Goal: Information Seeking & Learning: Learn about a topic

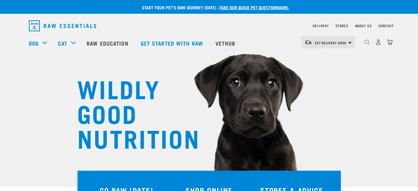
click at [367, 45] on img "dropdown navigation" at bounding box center [366, 42] width 5 height 5
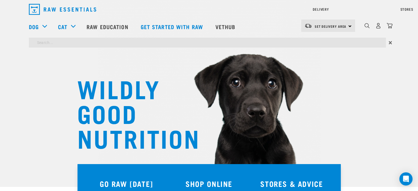
type input "bullet"
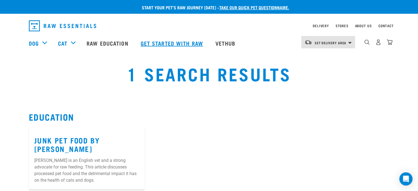
click at [161, 46] on link "Get started with Raw" at bounding box center [172, 43] width 75 height 22
click at [109, 46] on link "Raw Education" at bounding box center [108, 43] width 54 height 22
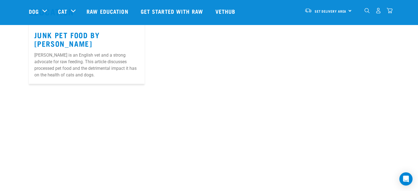
scroll to position [82, 0]
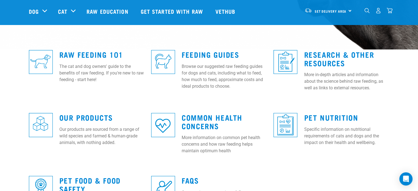
scroll to position [165, 0]
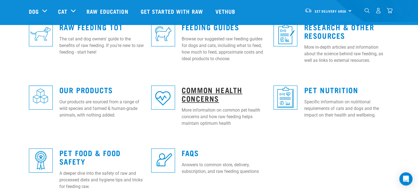
click at [209, 89] on link "Common Health Concerns" at bounding box center [212, 94] width 61 height 13
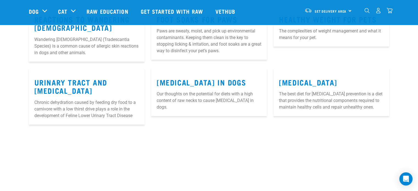
scroll to position [467, 0]
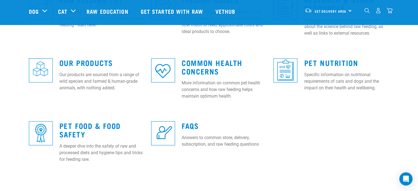
scroll to position [205, 0]
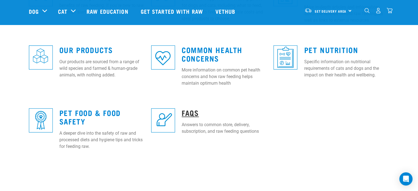
click at [183, 112] on link "FAQs" at bounding box center [190, 112] width 17 height 4
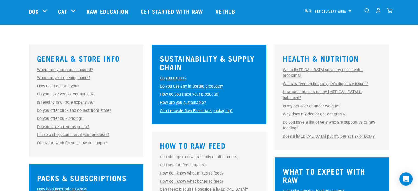
scroll to position [165, 0]
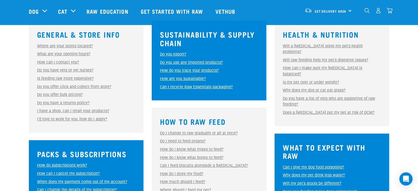
click at [198, 73] on div "How do you trace your products? How do you trace your products? Every product w…" at bounding box center [209, 71] width 98 height 6
click at [199, 72] on link "How do you trace your products?" at bounding box center [189, 70] width 59 height 5
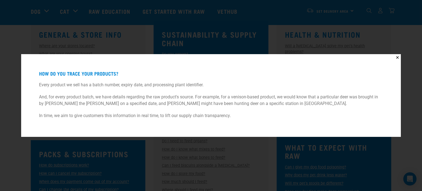
click at [210, 40] on div "✕ How do you trace your products? Every product we sell has a batch number, exp…" at bounding box center [211, 95] width 422 height 191
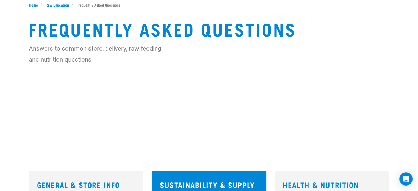
scroll to position [0, 0]
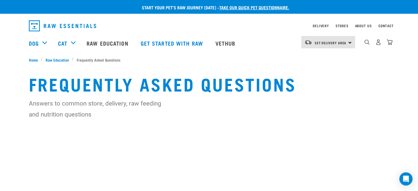
click at [367, 48] on div "0" at bounding box center [374, 43] width 38 height 22
click at [359, 39] on div "0" at bounding box center [374, 43] width 38 height 22
click at [363, 45] on div "0" at bounding box center [374, 43] width 38 height 22
click at [366, 42] on img "dropdown navigation" at bounding box center [366, 42] width 5 height 5
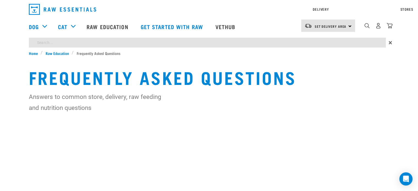
click at [302, 57] on div "Start your pet’s raw journey today – take our quick pet questionnaire. Delivery…" at bounding box center [209, 84] width 418 height 169
type input "wild shot"
click at [363, 40] on input "wild shot" at bounding box center [207, 43] width 357 height 10
click at [57, 39] on input "wild shot" at bounding box center [207, 43] width 357 height 10
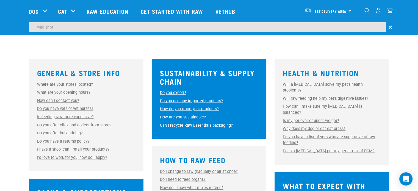
scroll to position [126, 0]
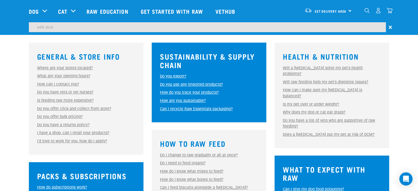
click at [378, 13] on img "dropdown navigation" at bounding box center [378, 11] width 6 height 6
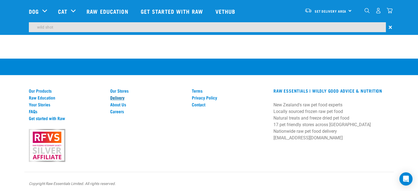
scroll to position [583, 0]
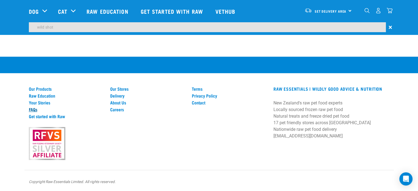
click at [38, 108] on link "FAQs" at bounding box center [66, 109] width 75 height 5
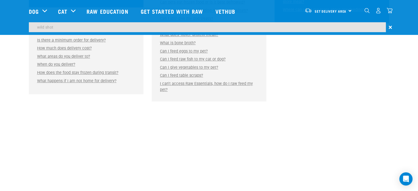
scroll to position [363, 0]
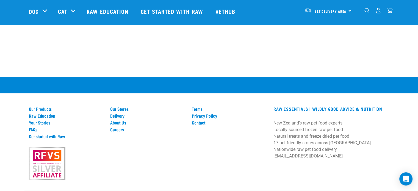
scroll to position [583, 0]
